Goal: Transaction & Acquisition: Purchase product/service

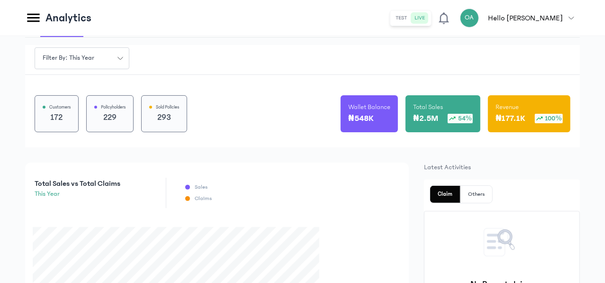
scroll to position [57, 0]
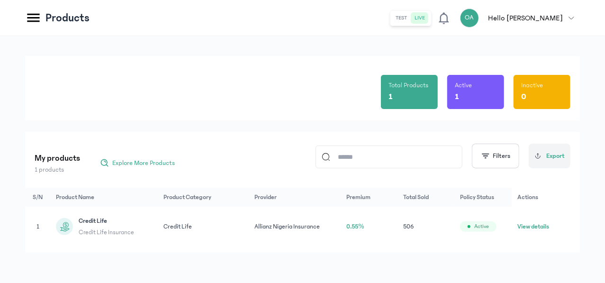
scroll to position [23, 0]
click at [152, 225] on div "Credit Life Credit Life Insurance" at bounding box center [104, 226] width 96 height 21
click at [71, 221] on icon at bounding box center [65, 227] width 12 height 12
click at [159, 227] on td "1" at bounding box center [203, 226] width 91 height 40
click at [73, 224] on div at bounding box center [64, 226] width 17 height 17
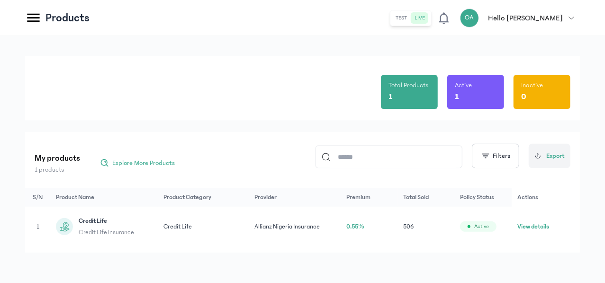
click at [134, 227] on span "Credit Life Insurance" at bounding box center [106, 231] width 55 height 9
drag, startPoint x: 200, startPoint y: 212, endPoint x: 180, endPoint y: 229, distance: 26.5
click at [152, 229] on div "Credit Life Credit Life Insurance" at bounding box center [104, 226] width 96 height 21
click at [73, 229] on div at bounding box center [64, 226] width 17 height 17
click at [543, 223] on button "View details" at bounding box center [533, 226] width 32 height 9
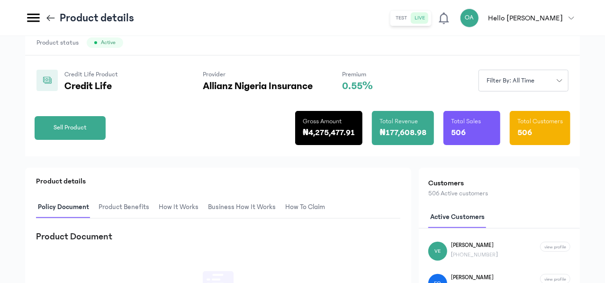
scroll to position [37, 0]
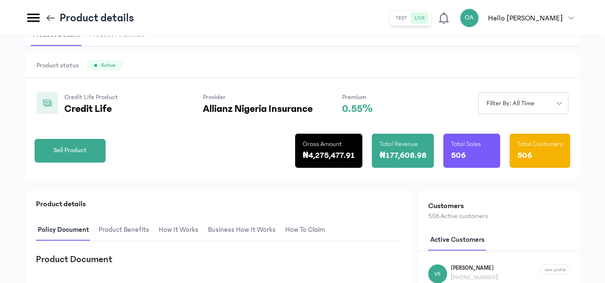
click at [58, 104] on div at bounding box center [46, 102] width 21 height 21
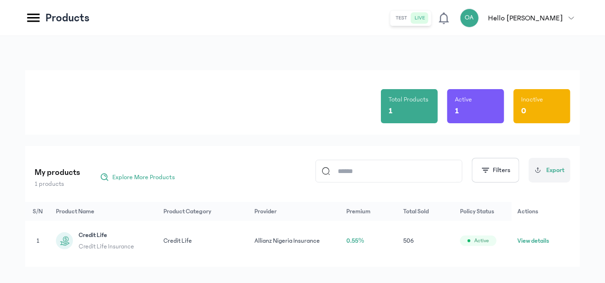
click at [68, 241] on circle at bounding box center [65, 238] width 5 height 5
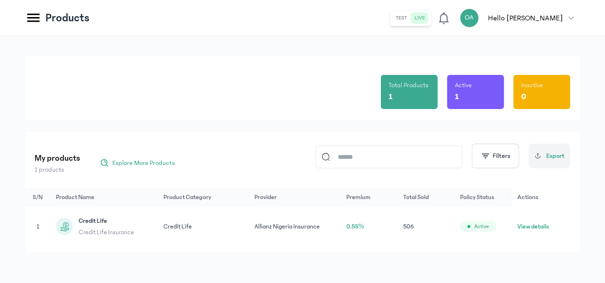
scroll to position [23, 0]
click at [543, 222] on button "View details" at bounding box center [533, 226] width 32 height 9
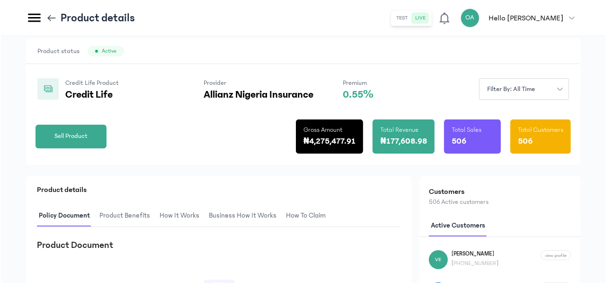
scroll to position [48, 0]
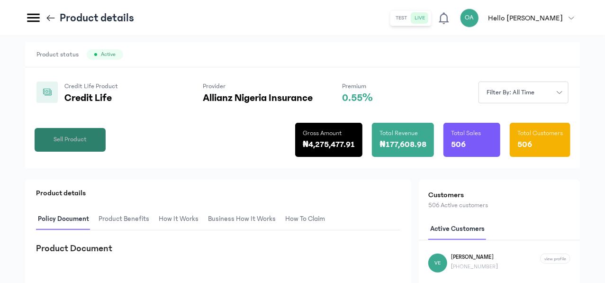
click at [106, 151] on button "Sell Product" at bounding box center [70, 140] width 71 height 24
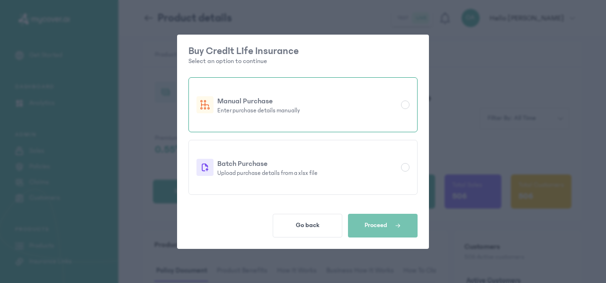
click at [267, 106] on p "Manual Purchase" at bounding box center [307, 100] width 180 height 11
click at [384, 225] on span "Proceed" at bounding box center [376, 225] width 23 height 8
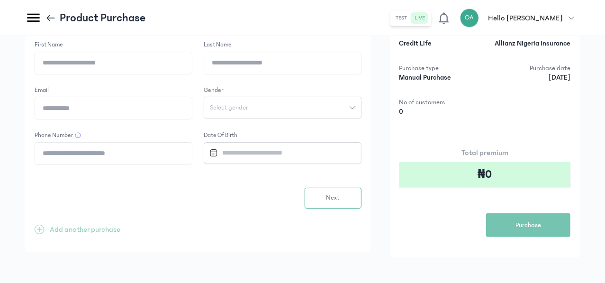
scroll to position [50, 0]
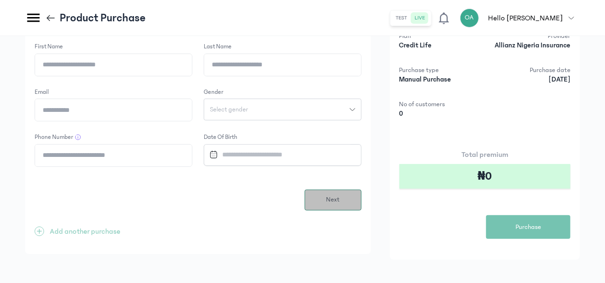
click at [339, 202] on span "Next" at bounding box center [333, 200] width 14 height 10
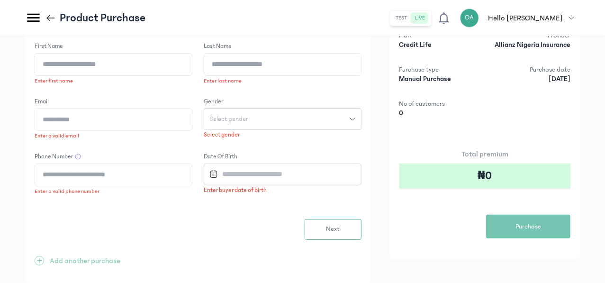
scroll to position [80, 0]
